Goal: Task Accomplishment & Management: Use online tool/utility

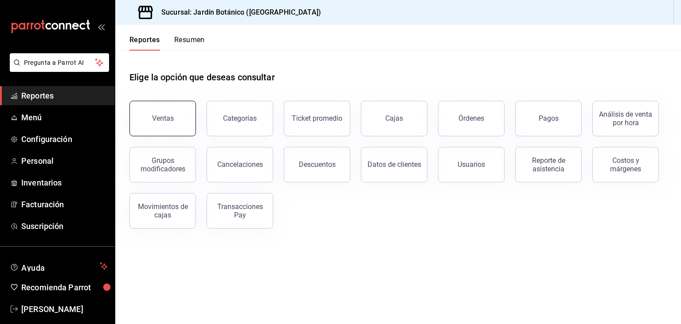
click at [154, 121] on div "Ventas" at bounding box center [163, 118] width 22 height 8
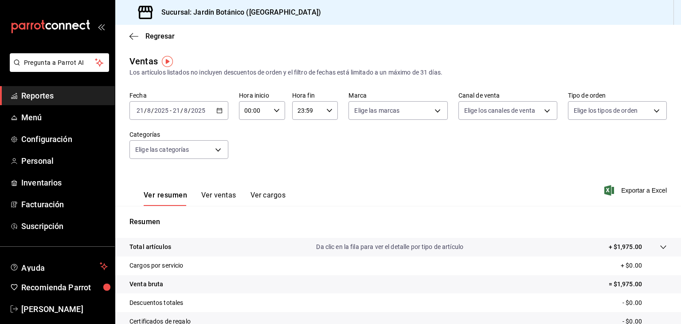
click at [217, 111] on icon "button" at bounding box center [219, 110] width 6 height 6
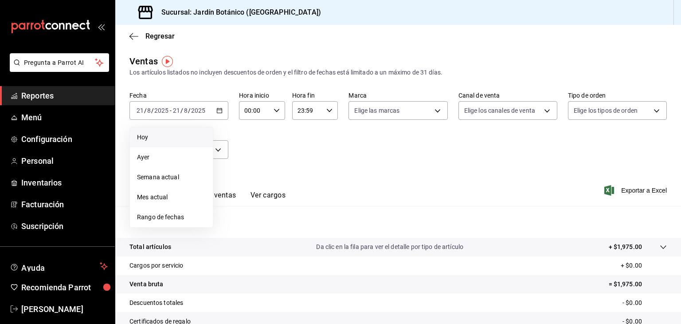
click at [145, 137] on span "Hoy" at bounding box center [171, 137] width 69 height 9
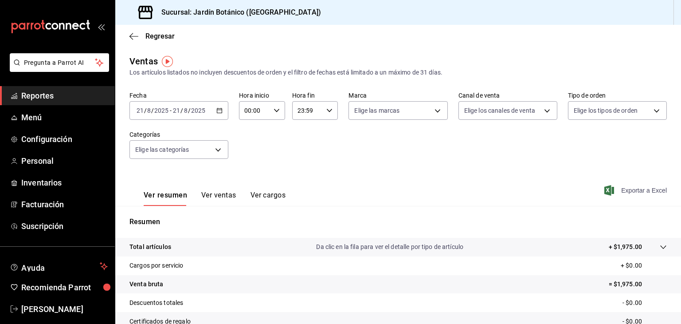
click at [624, 191] on span "Exportar a Excel" at bounding box center [636, 190] width 61 height 11
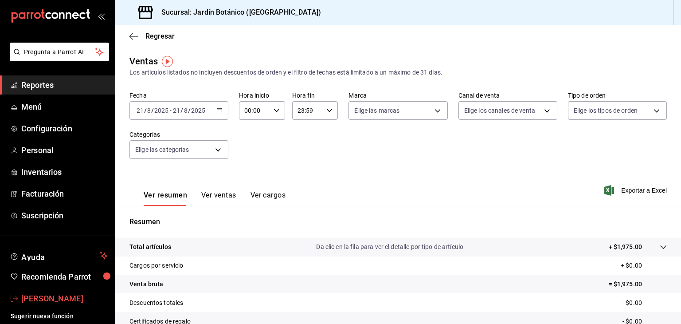
click at [46, 301] on span "[PERSON_NAME]" at bounding box center [64, 298] width 86 height 12
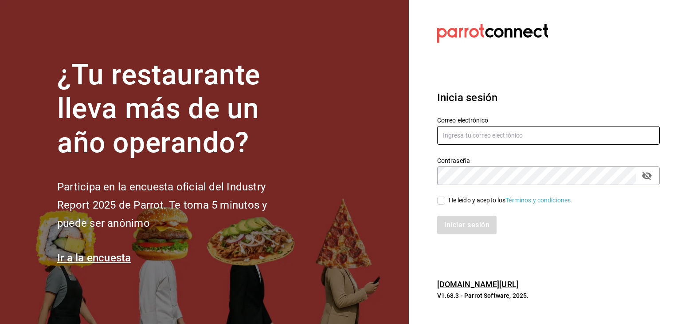
type input "[EMAIL_ADDRESS][PERSON_NAME][DOMAIN_NAME]"
